Goal: Information Seeking & Learning: Check status

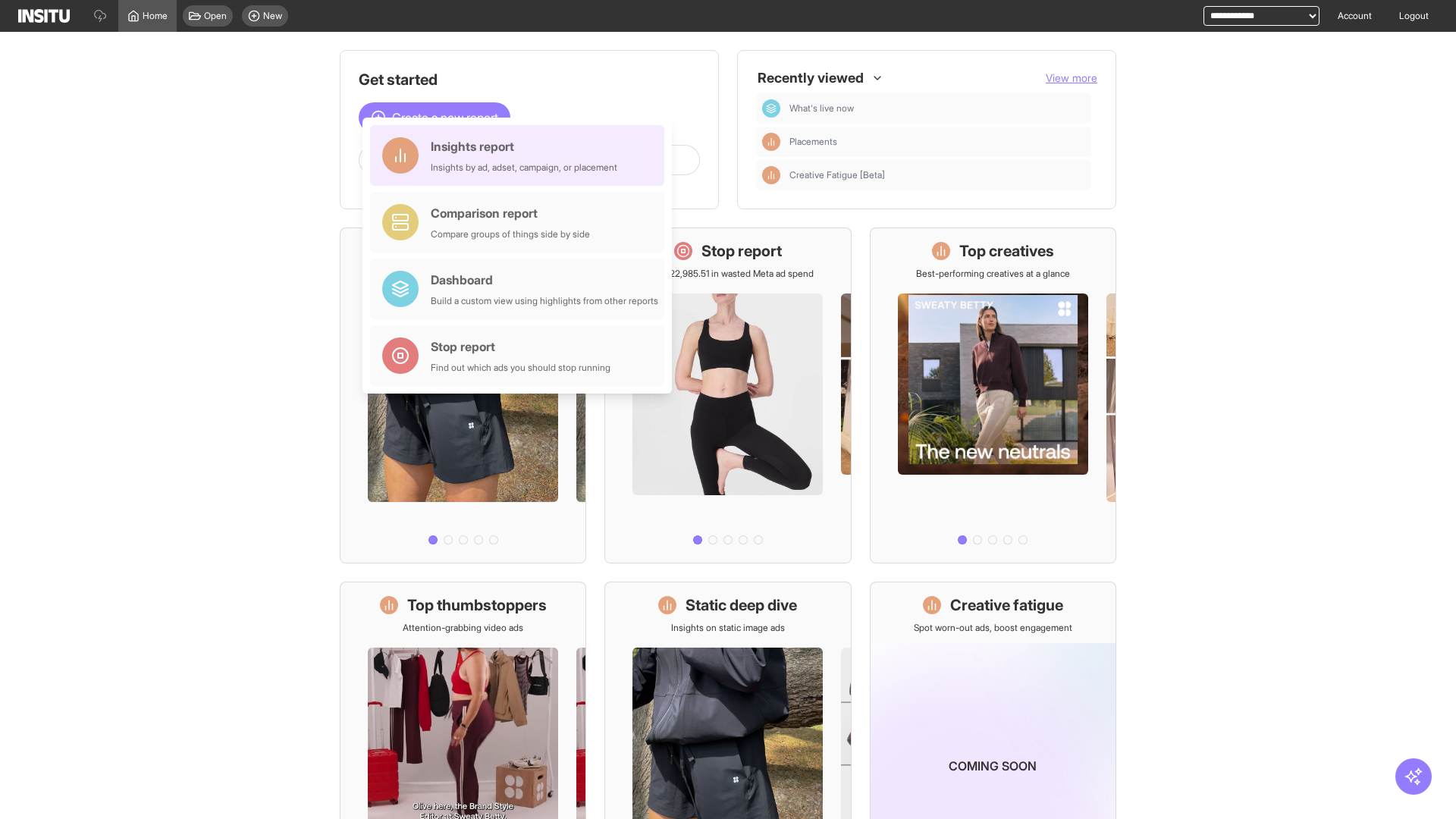
click at [521, 155] on div "Insights report Insights by ad, adset, campaign, or placement" at bounding box center [524, 155] width 186 height 37
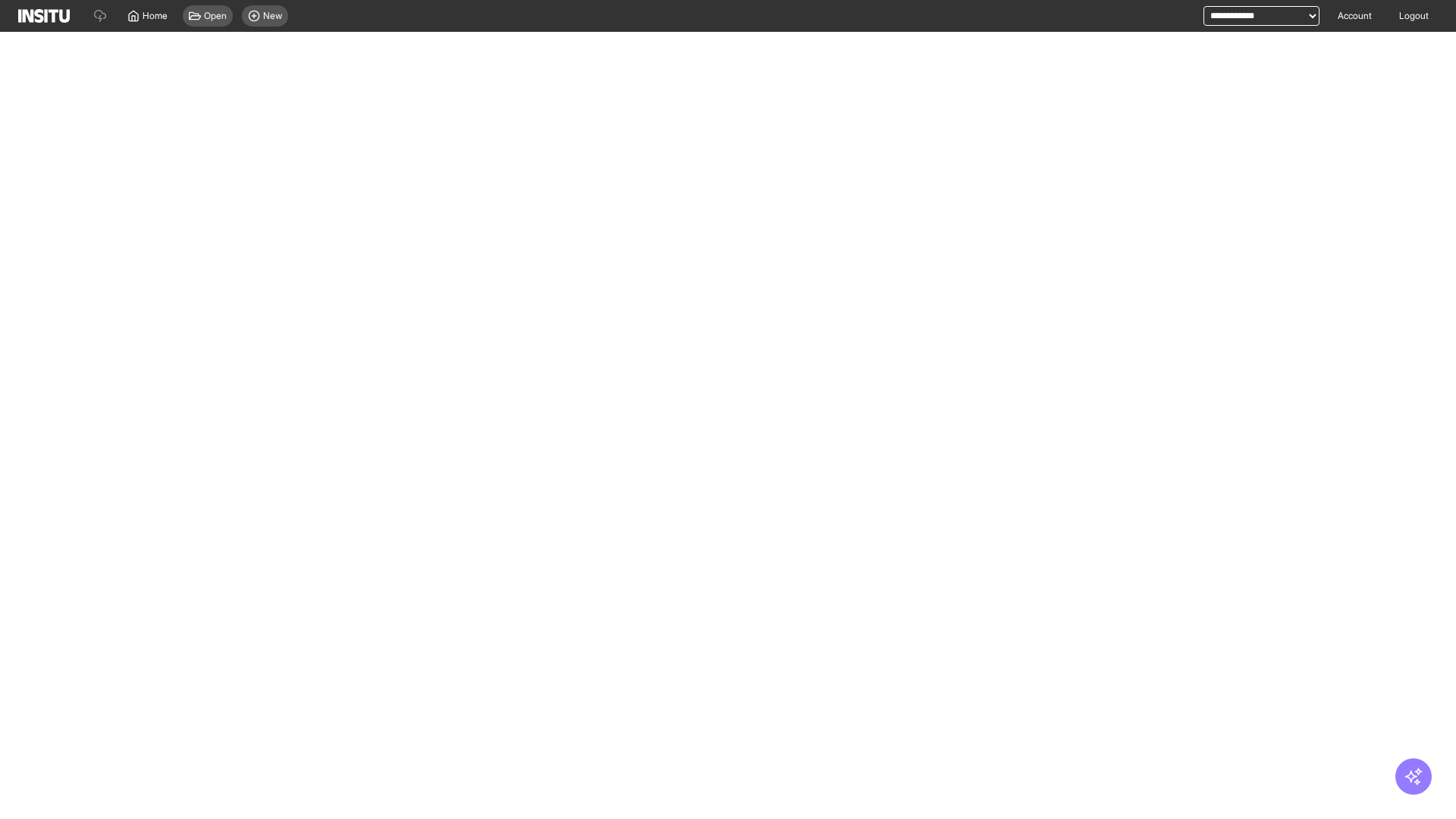
select select "**"
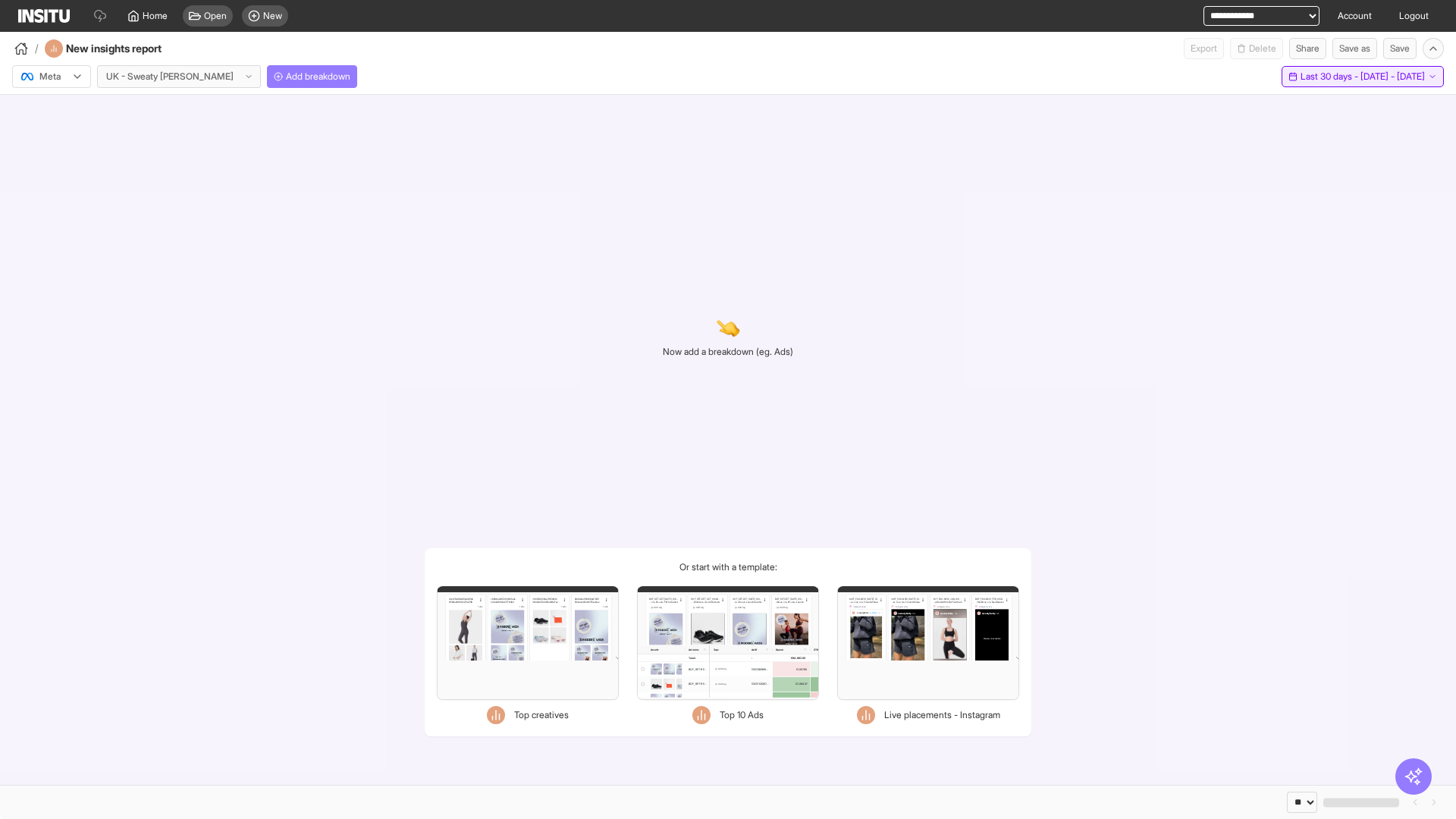
click at [1329, 76] on span "Last 30 days - [DATE] - [DATE]" at bounding box center [1363, 76] width 124 height 12
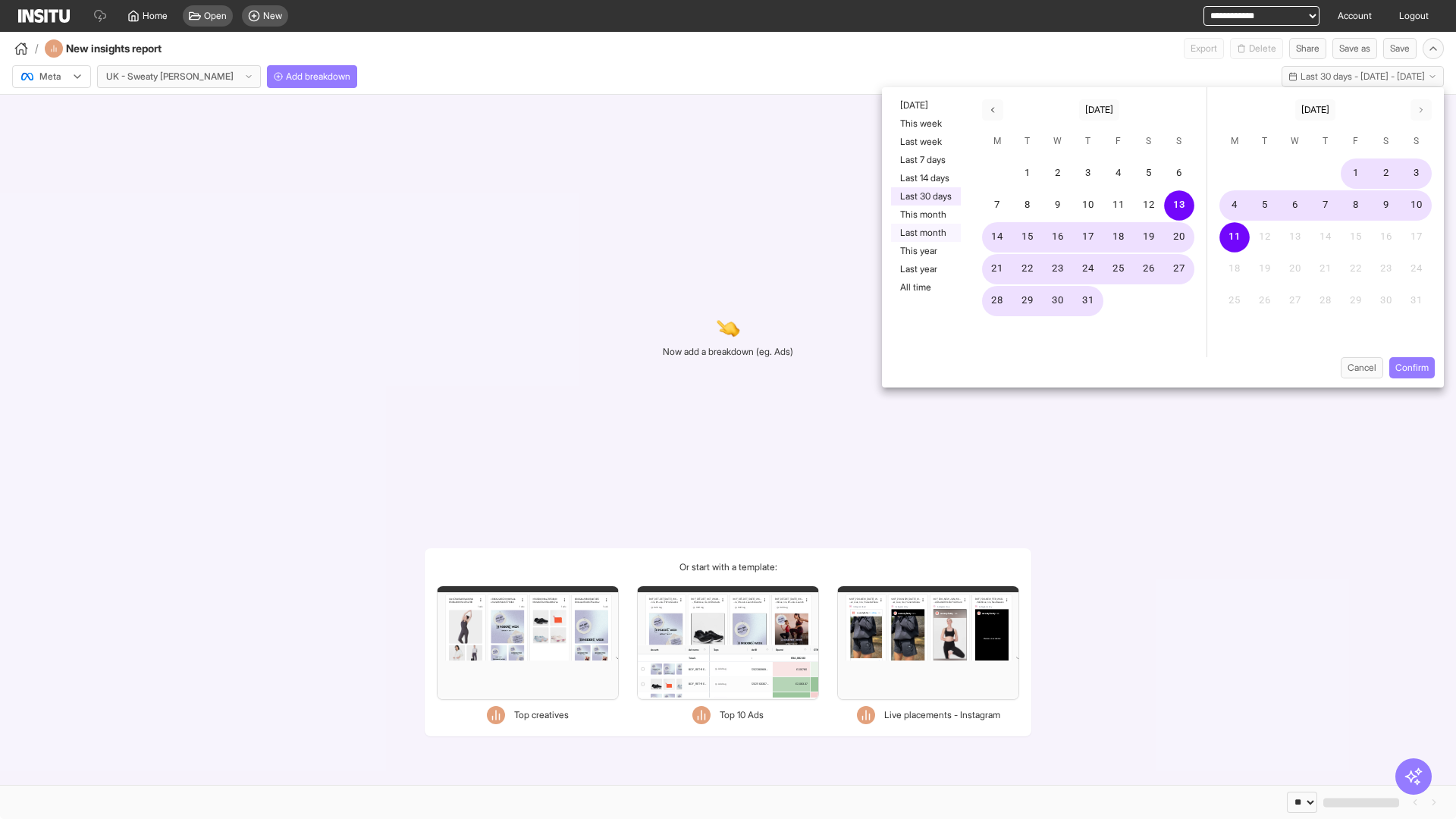
click at [924, 233] on button "Last month" at bounding box center [926, 233] width 70 height 18
